Goal: Task Accomplishment & Management: Manage account settings

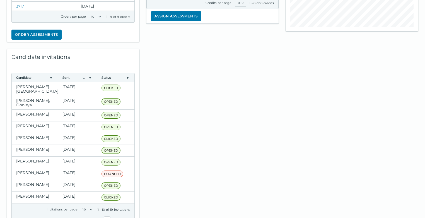
scroll to position [139, 0]
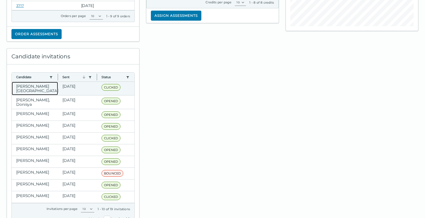
click at [46, 87] on clr-dg-cell "[PERSON_NAME][GEOGRAPHIC_DATA]" at bounding box center [35, 88] width 46 height 13
click at [66, 87] on clr-dg-cell "[DATE]" at bounding box center [77, 88] width 39 height 13
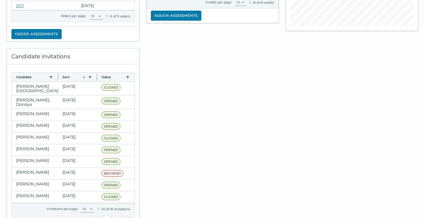
click at [174, 84] on div at bounding box center [212, 136] width 139 height 188
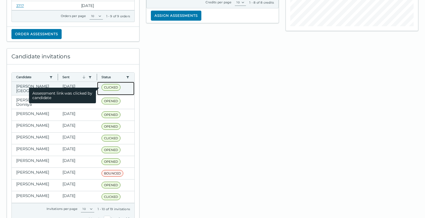
click at [103, 88] on span "CLICKED" at bounding box center [110, 87] width 19 height 7
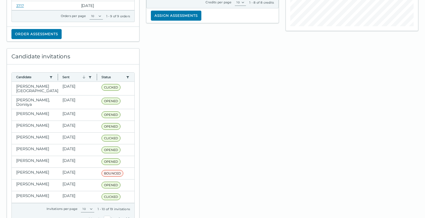
click at [174, 80] on div at bounding box center [212, 136] width 139 height 188
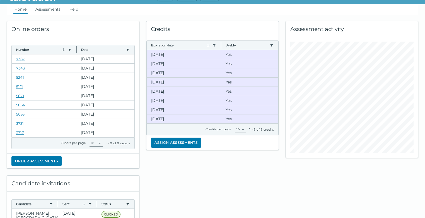
scroll to position [0, 0]
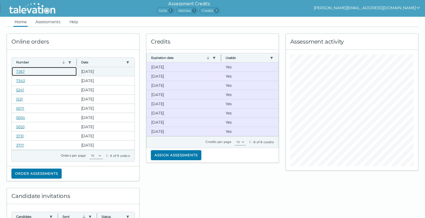
click at [15, 71] on clr-dg-cell "7367" at bounding box center [44, 71] width 65 height 9
click at [24, 71] on link "7367" at bounding box center [20, 71] width 9 height 4
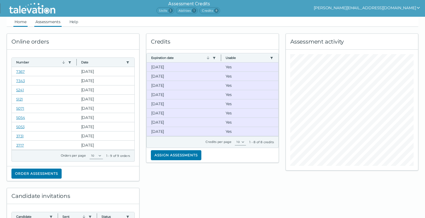
click at [40, 21] on link "Assessments" at bounding box center [47, 22] width 27 height 10
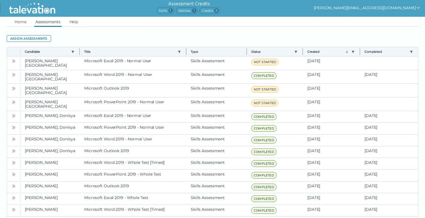
click at [406, 36] on clr-dg-action-bar "Assign assessments" at bounding box center [212, 38] width 411 height 10
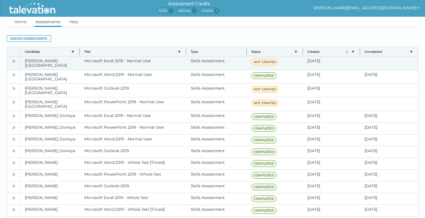
click at [13, 62] on icon "Open" at bounding box center [13, 61] width 4 height 4
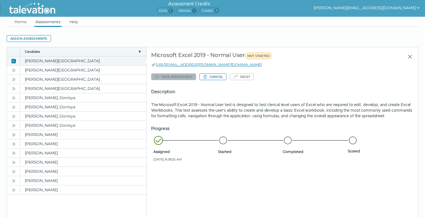
click at [14, 60] on icon "Close" at bounding box center [13, 61] width 4 height 4
click at [20, 23] on link "Home" at bounding box center [20, 22] width 14 height 10
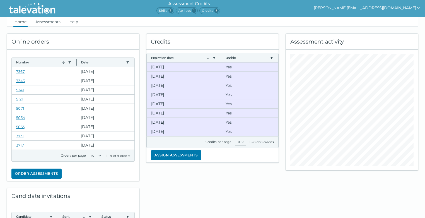
drag, startPoint x: 417, startPoint y: 8, endPoint x: 415, endPoint y: 10, distance: 2.9
click at [417, 8] on icon "show user actions" at bounding box center [418, 8] width 4 height 4
click at [365, 17] on div "Sign out" at bounding box center [348, 18] width 33 height 7
